Goal: Task Accomplishment & Management: Manage account settings

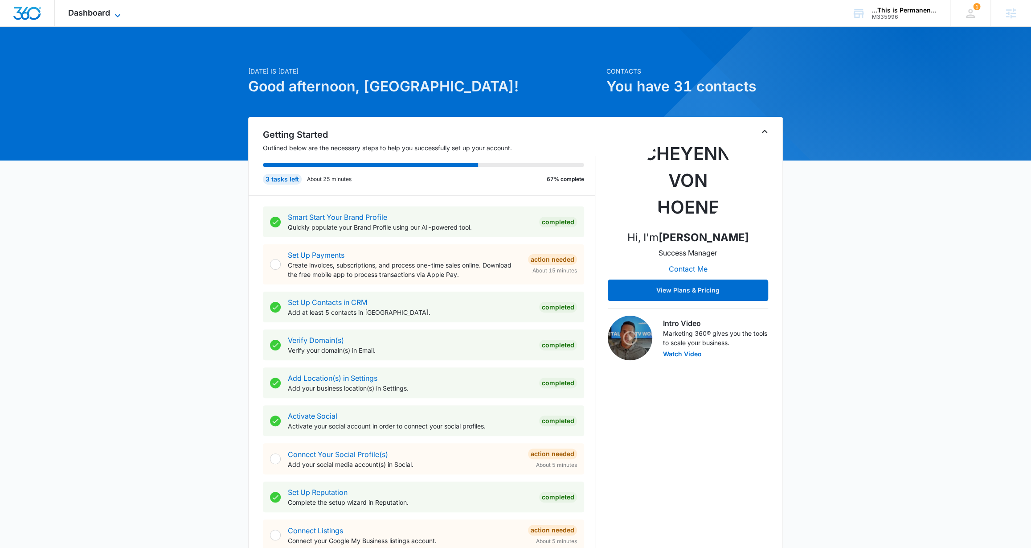
click at [112, 11] on icon at bounding box center [117, 15] width 11 height 11
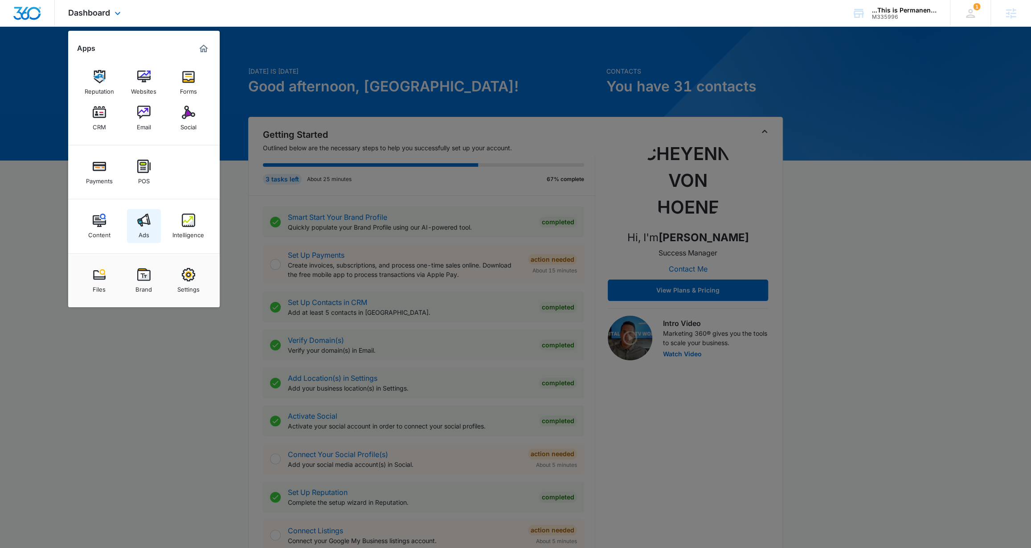
click at [148, 230] on div "Ads" at bounding box center [144, 233] width 11 height 12
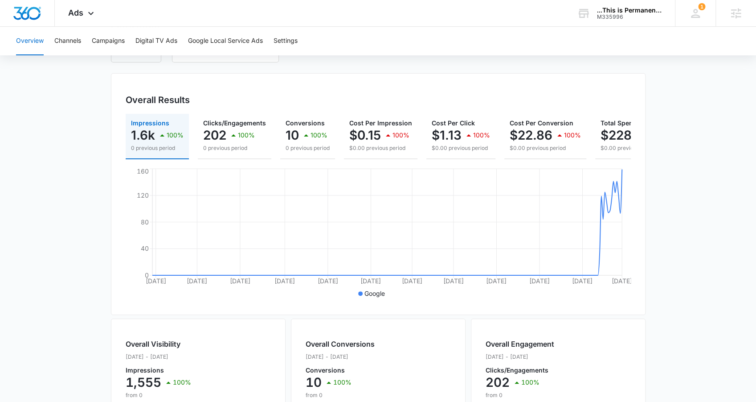
scroll to position [65, 0]
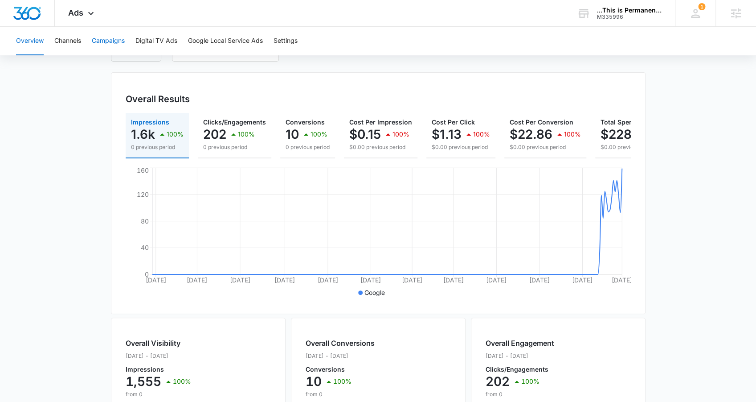
click at [108, 49] on button "Campaigns" at bounding box center [108, 41] width 33 height 29
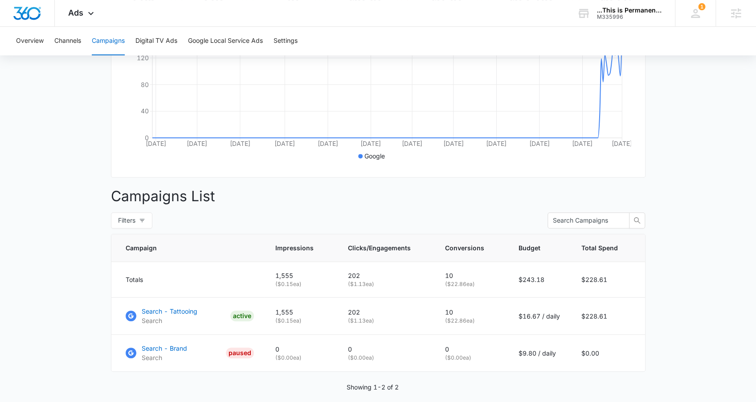
scroll to position [237, 0]
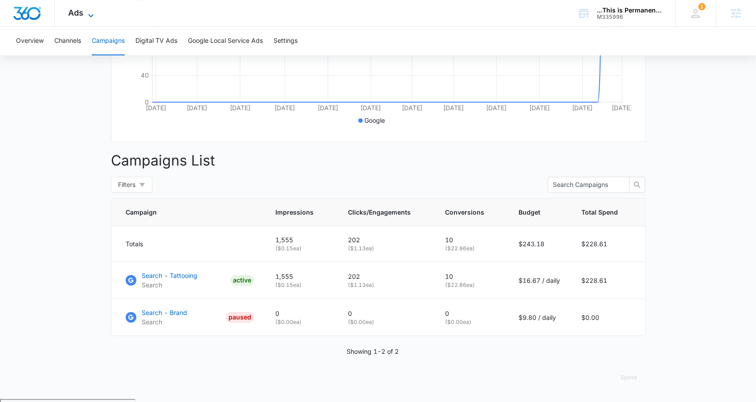
click at [86, 11] on icon at bounding box center [91, 15] width 11 height 11
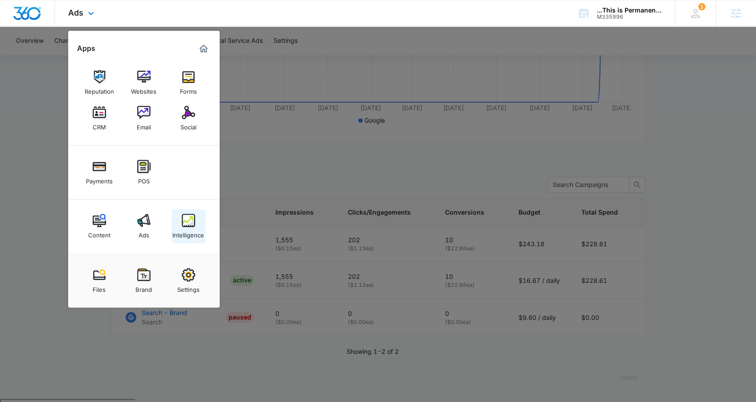
click at [190, 221] on img at bounding box center [188, 219] width 13 height 13
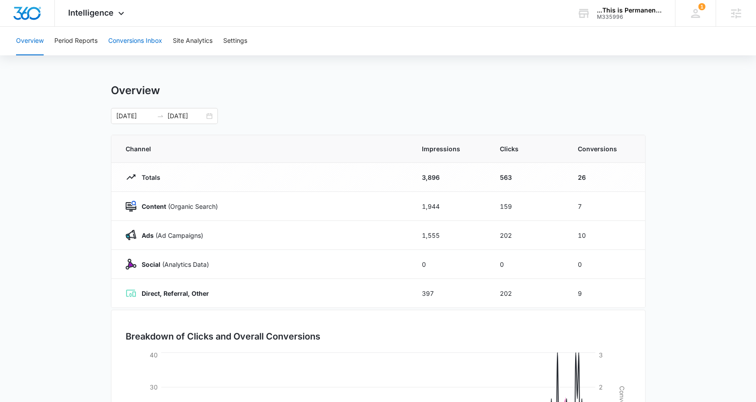
click at [119, 43] on button "Conversions Inbox" at bounding box center [135, 41] width 54 height 29
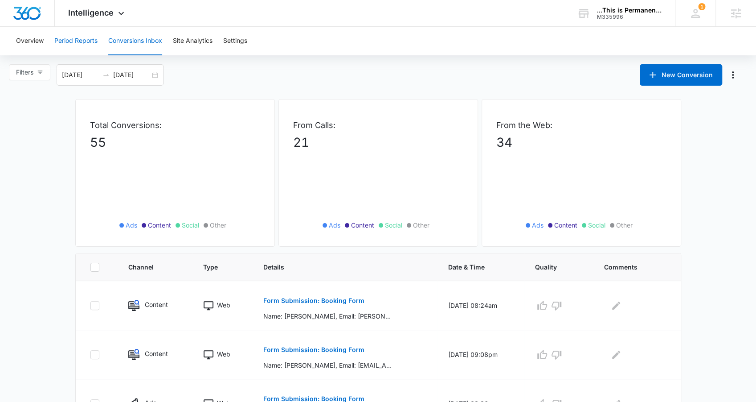
click at [82, 45] on button "Period Reports" at bounding box center [75, 41] width 43 height 29
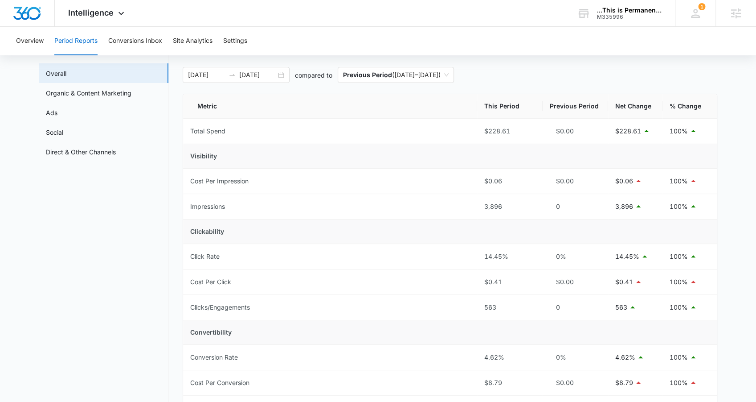
scroll to position [51, 0]
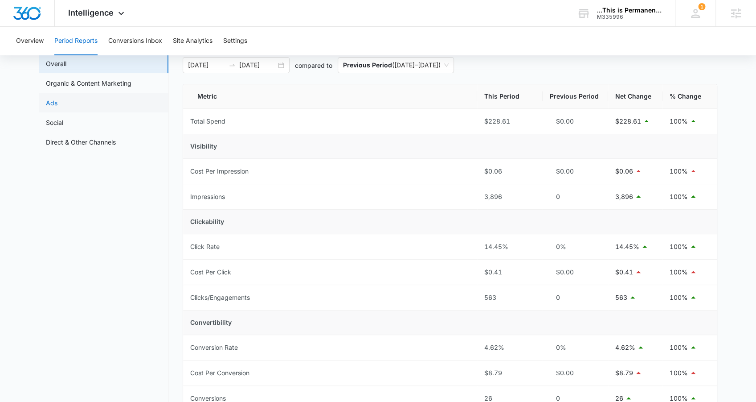
click at [57, 105] on link "Ads" at bounding box center [52, 102] width 12 height 9
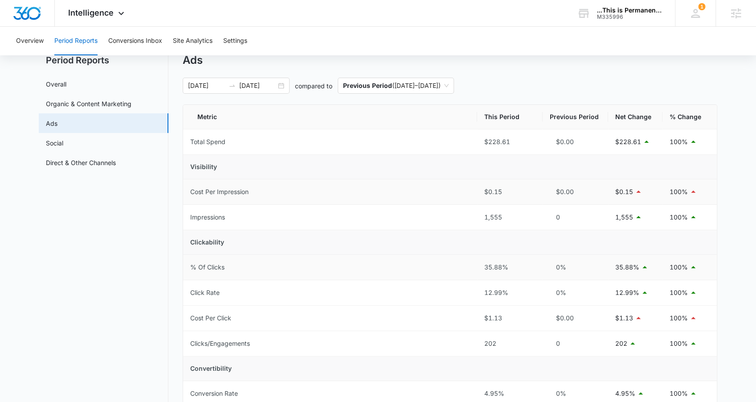
scroll to position [29, 0]
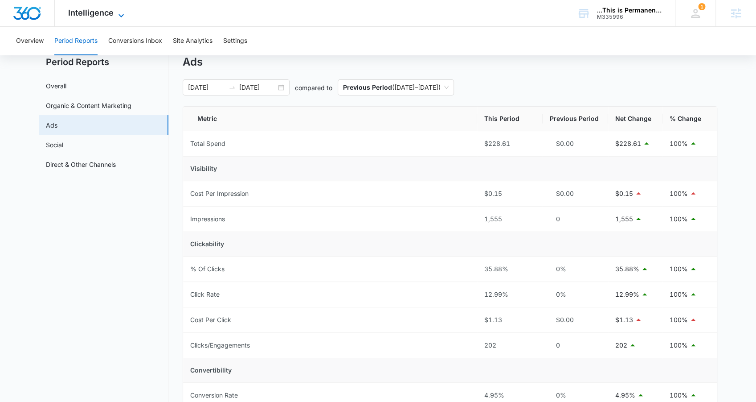
click at [86, 14] on span "Intelligence" at bounding box center [90, 12] width 45 height 9
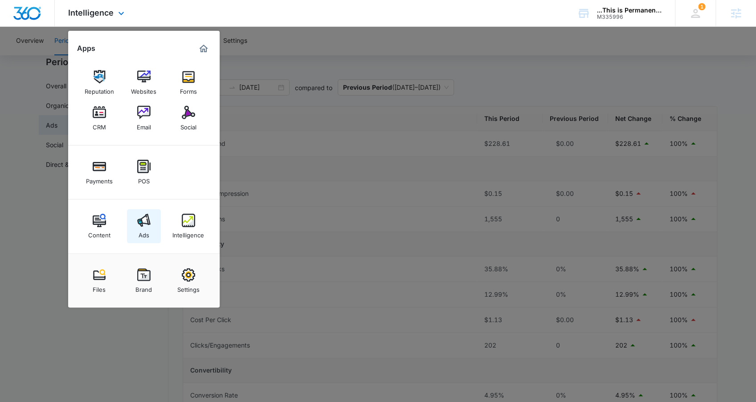
click at [142, 217] on img at bounding box center [143, 219] width 13 height 13
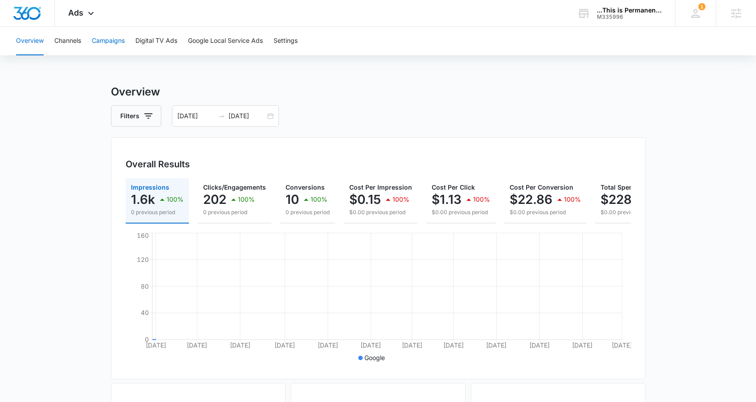
click at [99, 47] on button "Campaigns" at bounding box center [108, 41] width 33 height 29
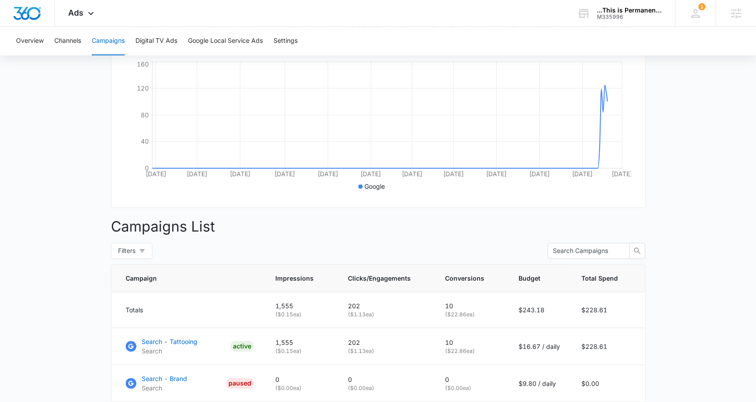
scroll to position [199, 0]
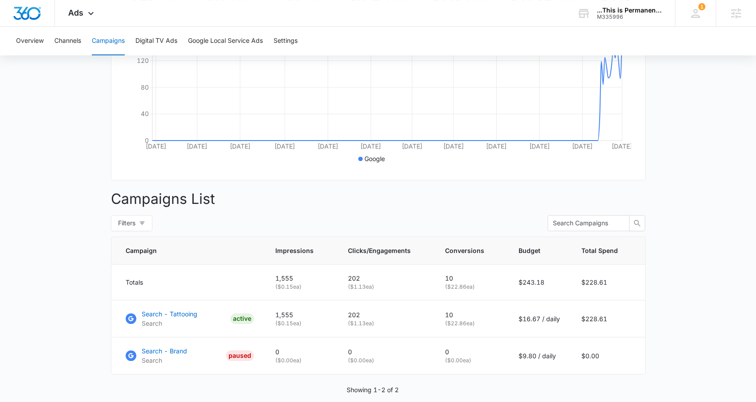
click at [70, 275] on main "Campaigns Filters 01/01/2025 10/01/2025 Overall Results Impressions 1.6k 100% 0…" at bounding box center [378, 161] width 756 height 552
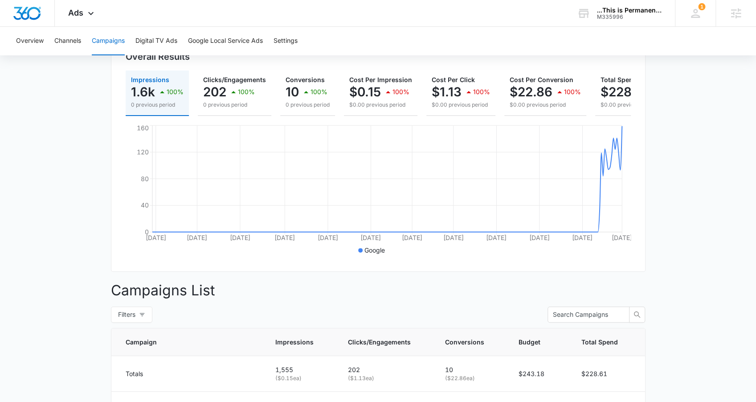
scroll to position [91, 0]
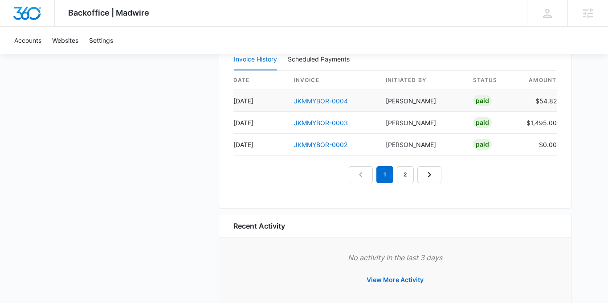
scroll to position [923, 0]
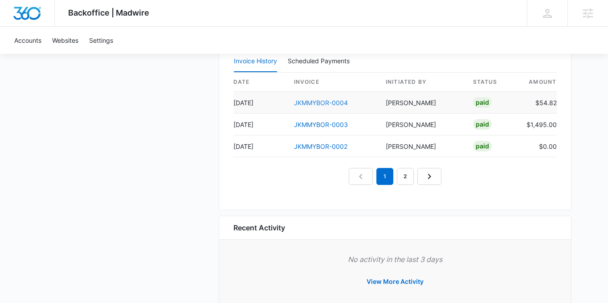
click at [330, 102] on link "JKMMYBOR-0004" at bounding box center [321, 103] width 54 height 8
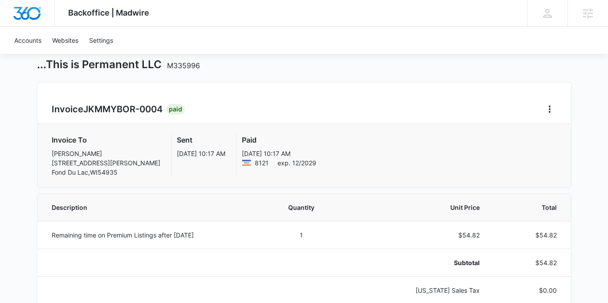
scroll to position [34, 0]
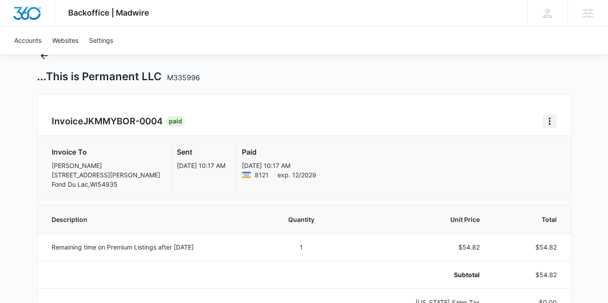
click at [548, 121] on icon "Home" at bounding box center [550, 121] width 11 height 11
click at [512, 146] on link "Download Invoice" at bounding box center [510, 146] width 52 height 8
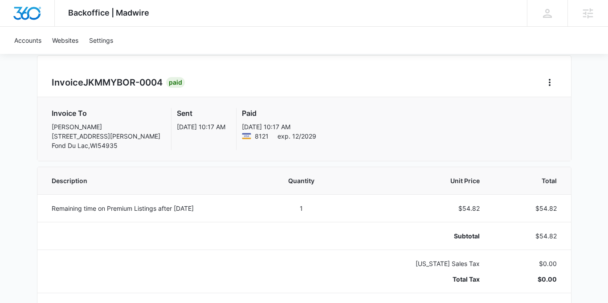
scroll to position [0, 0]
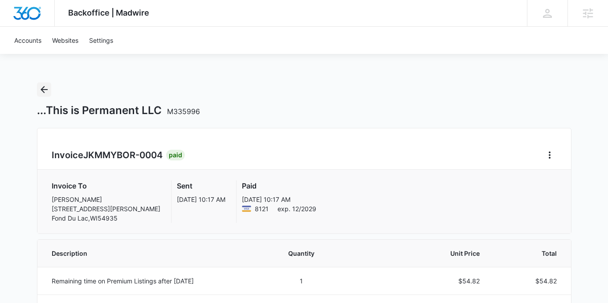
click at [41, 92] on icon "Back" at bounding box center [44, 89] width 11 height 11
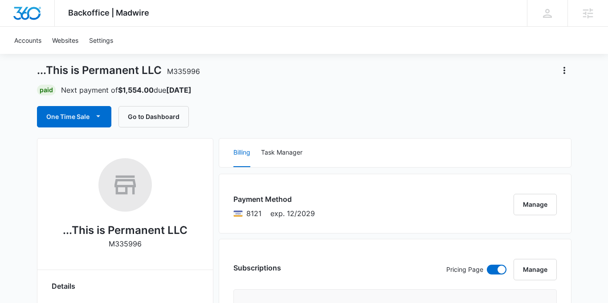
scroll to position [41, 0]
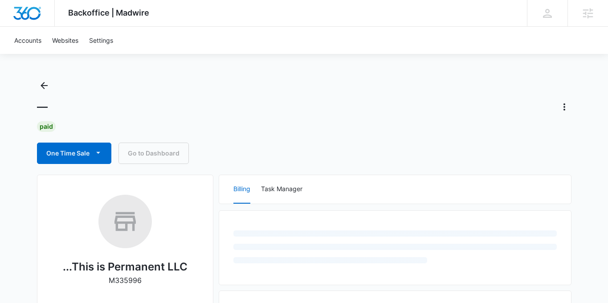
scroll to position [4, 0]
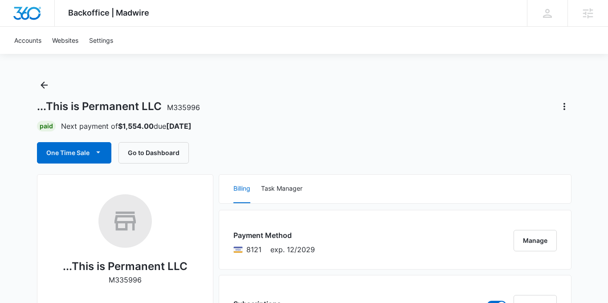
click at [266, 102] on div "...This is Permanent LLC M335996" at bounding box center [304, 106] width 535 height 14
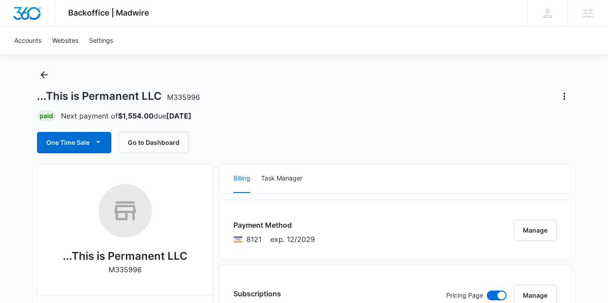
scroll to position [0, 0]
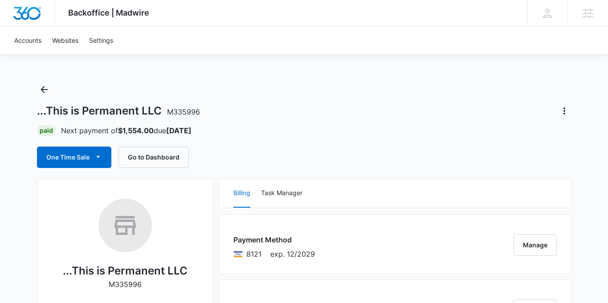
click at [410, 127] on div "Paid Next payment of $1,554.00 due [DATE]" at bounding box center [304, 130] width 535 height 11
click at [90, 158] on button "One Time Sale" at bounding box center [74, 157] width 74 height 21
click at [95, 149] on button "One Time Sale" at bounding box center [74, 157] width 74 height 21
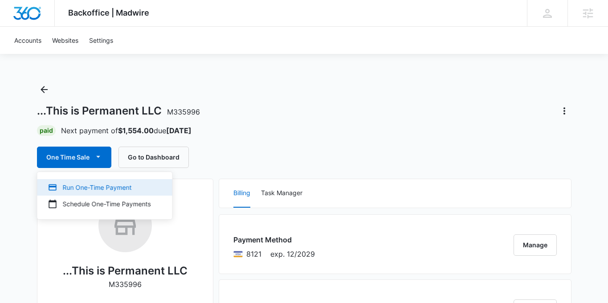
click at [119, 187] on div "Run One-Time Payment" at bounding box center [99, 187] width 103 height 9
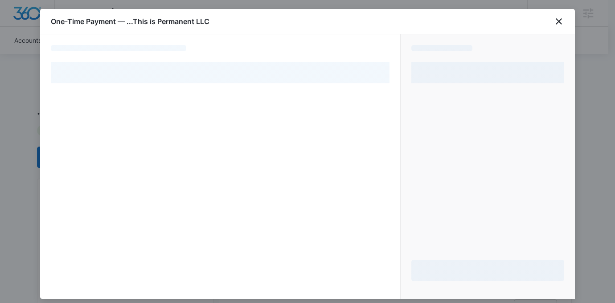
select select "pm_1RtcGEA4n8RTgNjUAdUS8dNS"
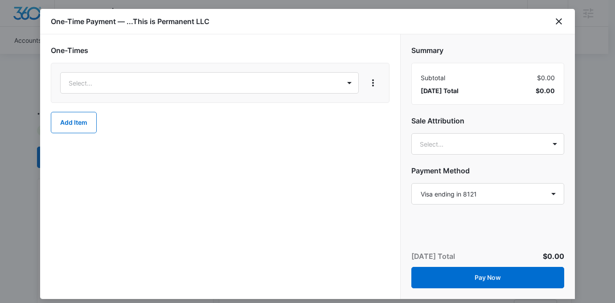
click at [312, 94] on div "Select..." at bounding box center [220, 83] width 339 height 40
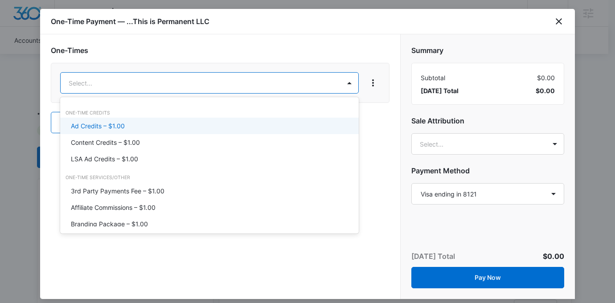
click at [210, 121] on div "Ad Credits – $1.00" at bounding box center [208, 125] width 275 height 9
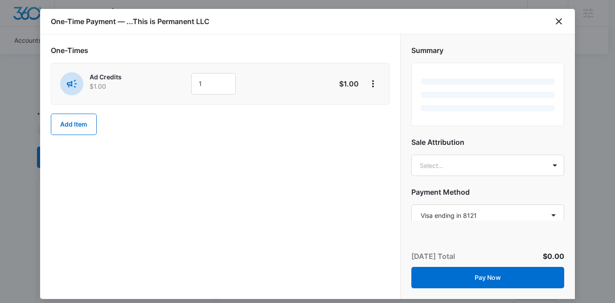
click at [211, 48] on h2 "One-Times" at bounding box center [220, 50] width 339 height 11
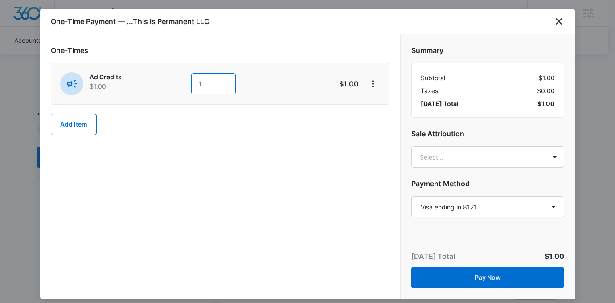
click at [213, 80] on input "1" at bounding box center [213, 83] width 45 height 21
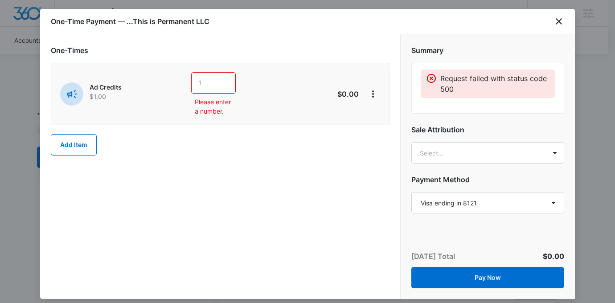
click at [263, 111] on div "Please enter a number." at bounding box center [254, 94] width 126 height 44
click at [212, 79] on input "text" at bounding box center [213, 82] width 45 height 21
click at [231, 53] on h2 "One-Times" at bounding box center [220, 50] width 339 height 11
click at [205, 83] on input "text" at bounding box center [213, 82] width 45 height 21
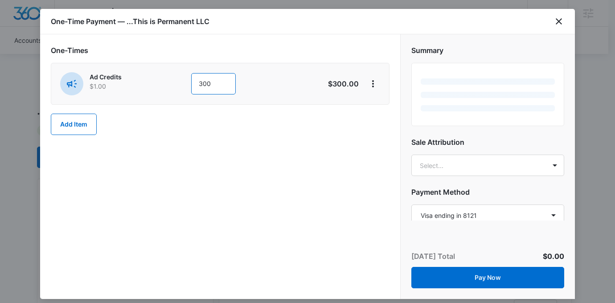
type input "300"
click at [330, 170] on div "One-Times Ad Credits $1.00 300 $300.00 Add Item" at bounding box center [220, 166] width 360 height 265
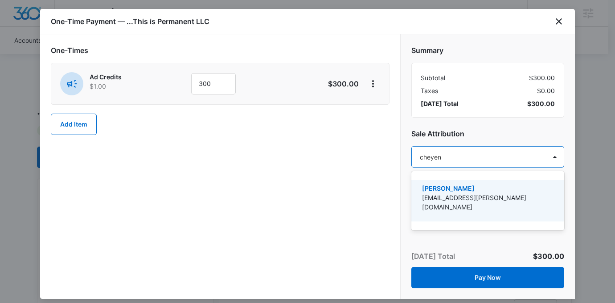
type input "cheyenn"
click at [433, 196] on p "[EMAIL_ADDRESS][PERSON_NAME][DOMAIN_NAME]" at bounding box center [487, 202] width 130 height 19
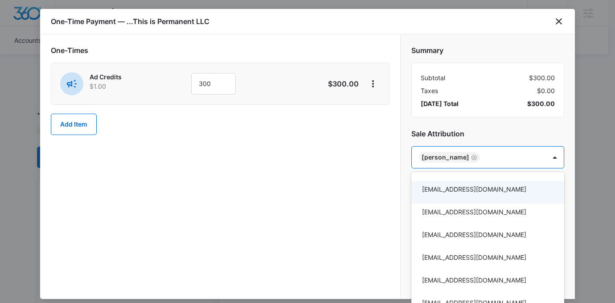
click at [377, 185] on div at bounding box center [307, 151] width 615 height 303
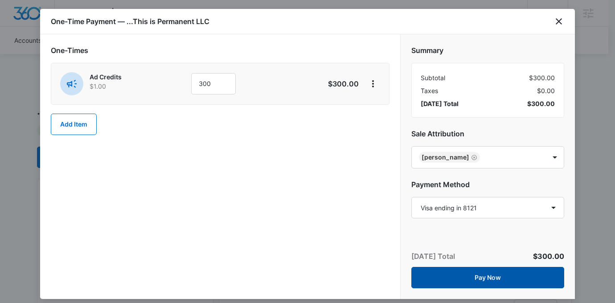
click at [457, 283] on button "Pay Now" at bounding box center [487, 277] width 153 height 21
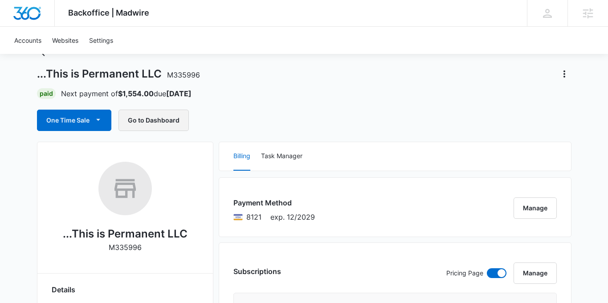
scroll to position [118, 0]
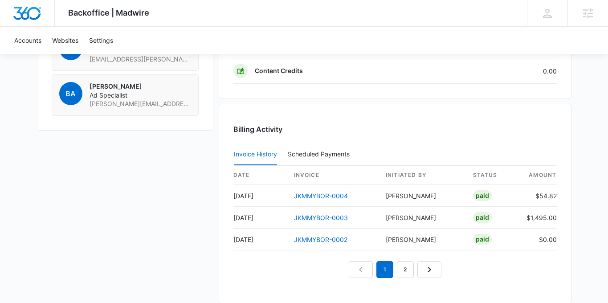
scroll to position [836, 0]
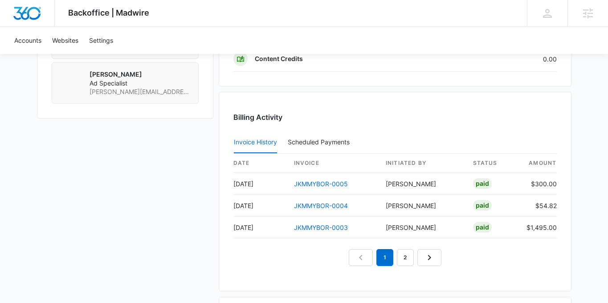
scroll to position [845, 0]
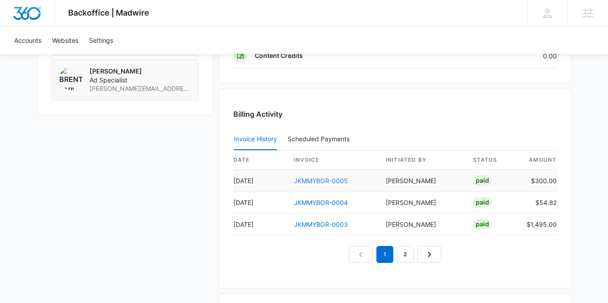
click at [324, 180] on link "JKMMYBOR-0005" at bounding box center [321, 181] width 54 height 8
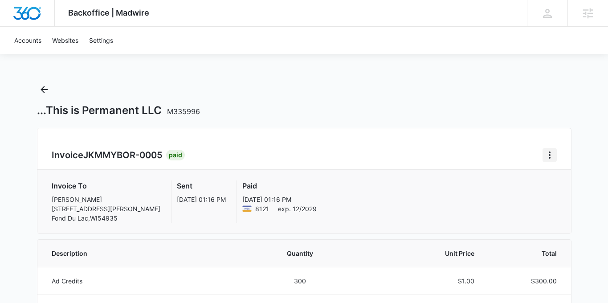
click at [550, 158] on icon "Home" at bounding box center [550, 155] width 11 height 11
click at [530, 176] on link "Download Invoice" at bounding box center [510, 180] width 52 height 8
click at [370, 49] on div "Accounts Websites Settings" at bounding box center [304, 40] width 591 height 27
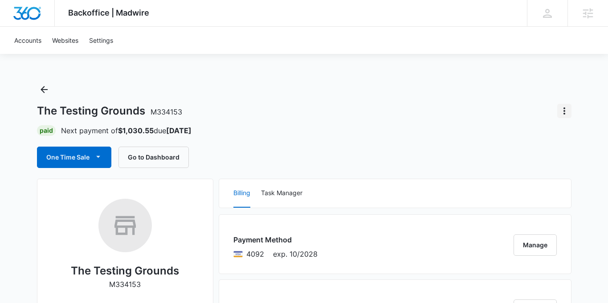
click at [570, 105] on button "Actions" at bounding box center [565, 111] width 14 height 14
click at [540, 133] on div "Close Account" at bounding box center [529, 136] width 42 height 6
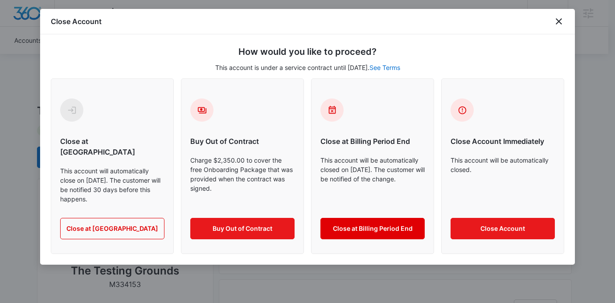
click at [367, 219] on button "Close at Billing Period End" at bounding box center [372, 228] width 104 height 21
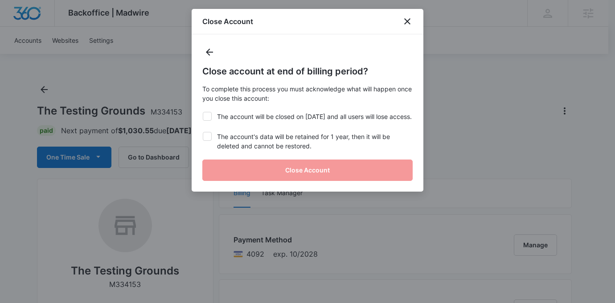
click at [256, 117] on label "The account will be closed on [DATE] and all users will lose access." at bounding box center [307, 116] width 210 height 9
click at [203, 112] on input "The account will be closed on [DATE] and all users will lose access." at bounding box center [202, 112] width 0 height 0
checkbox input "true"
click at [257, 151] on label "The account's data will be retained for 1 year, then it will be deleted and can…" at bounding box center [307, 141] width 210 height 19
click at [203, 132] on input "The account's data will be retained for 1 year, then it will be deleted and can…" at bounding box center [202, 132] width 0 height 0
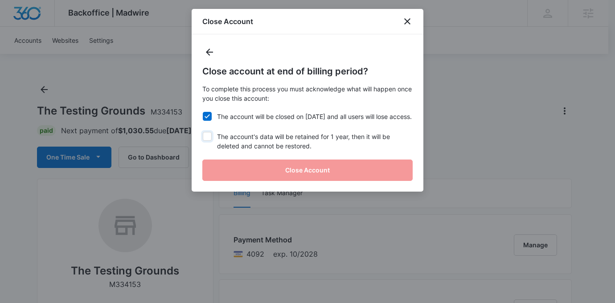
checkbox input "true"
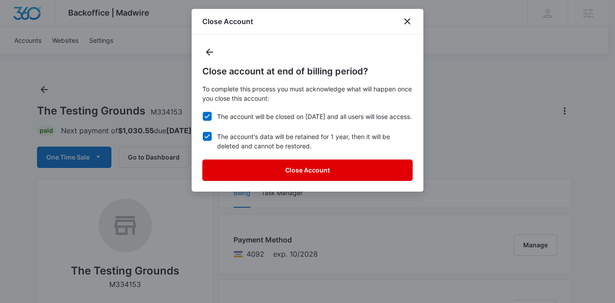
click at [302, 181] on button "Close Account" at bounding box center [307, 170] width 210 height 21
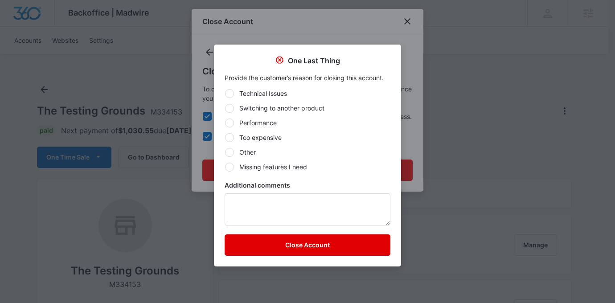
click at [271, 246] on button "Close Account" at bounding box center [308, 244] width 166 height 21
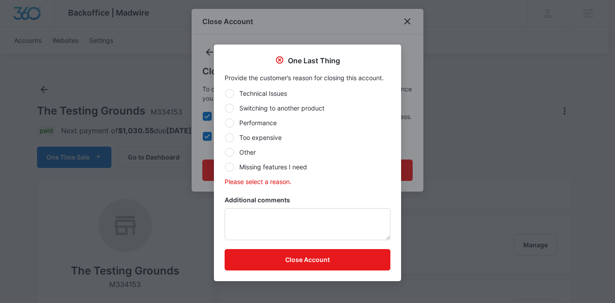
click at [239, 151] on label "Other" at bounding box center [308, 152] width 166 height 9
click at [225, 152] on input "Other" at bounding box center [225, 152] width 0 height 0
radio input "true"
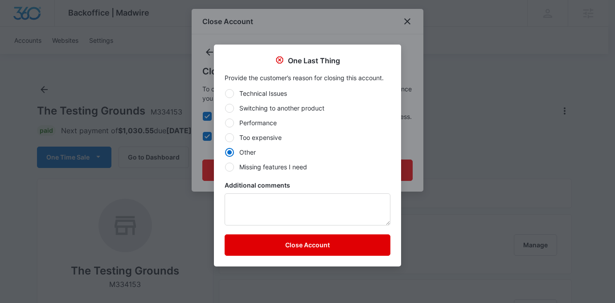
click at [265, 254] on button "Close Account" at bounding box center [308, 244] width 166 height 21
